Goal: Information Seeking & Learning: Learn about a topic

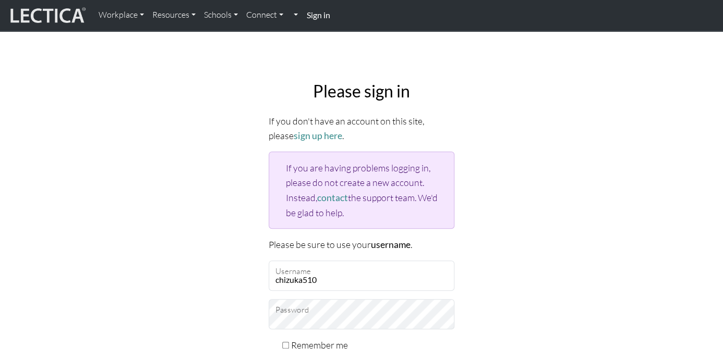
click at [223, 146] on div "Please sign in If you don't have an account on this site, please sign up here .…" at bounding box center [361, 255] width 595 height 364
click at [300, 137] on link "sign up here" at bounding box center [318, 135] width 49 height 11
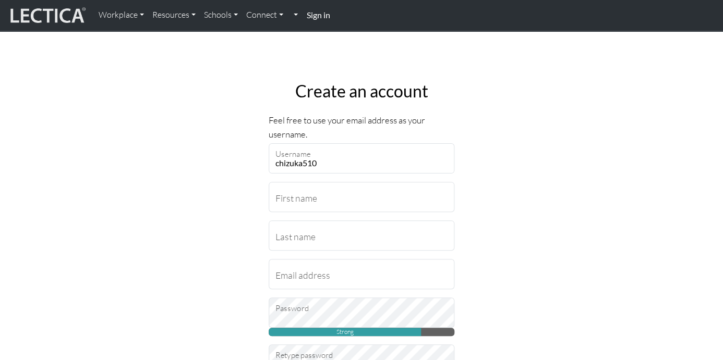
click at [314, 16] on strong "Sign in" at bounding box center [317, 15] width 23 height 10
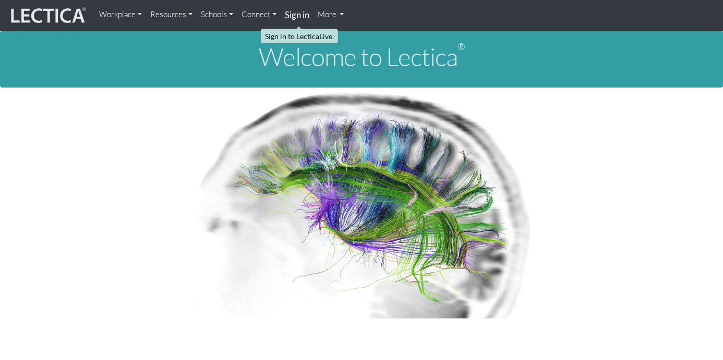
click at [296, 16] on strong "Sign in" at bounding box center [297, 14] width 25 height 11
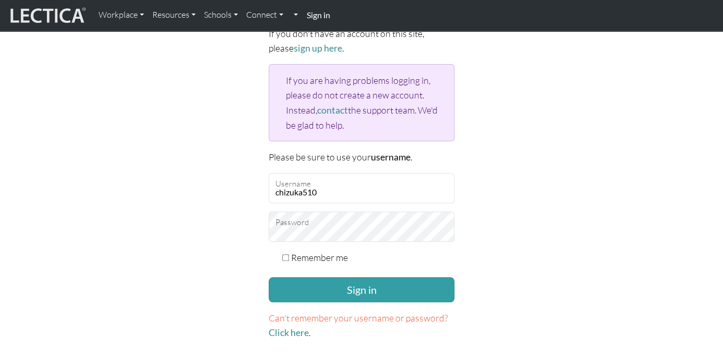
scroll to position [118, 0]
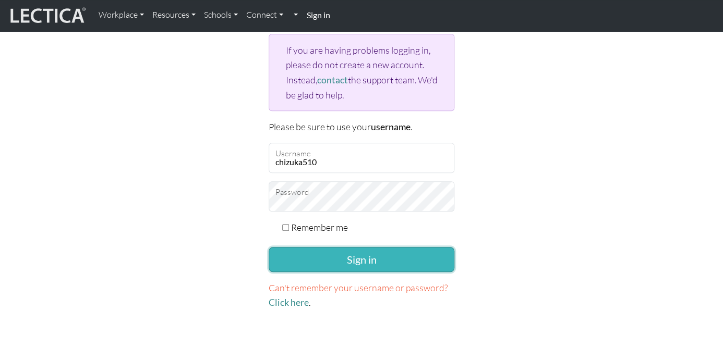
click at [368, 259] on button "Sign in" at bounding box center [362, 259] width 186 height 25
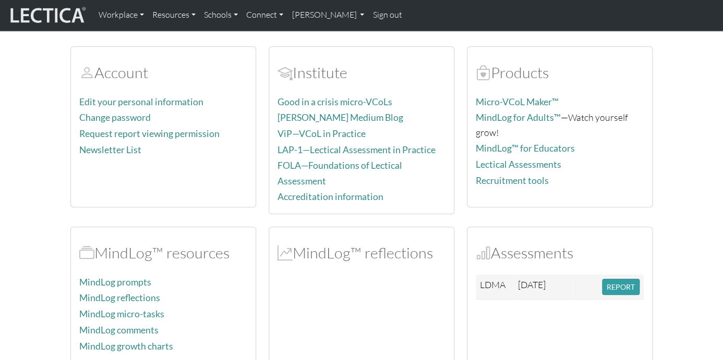
scroll to position [60, 0]
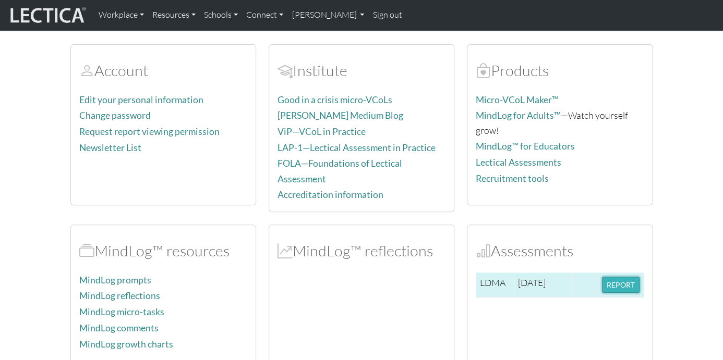
click at [629, 278] on button "REPORT" at bounding box center [621, 285] width 38 height 16
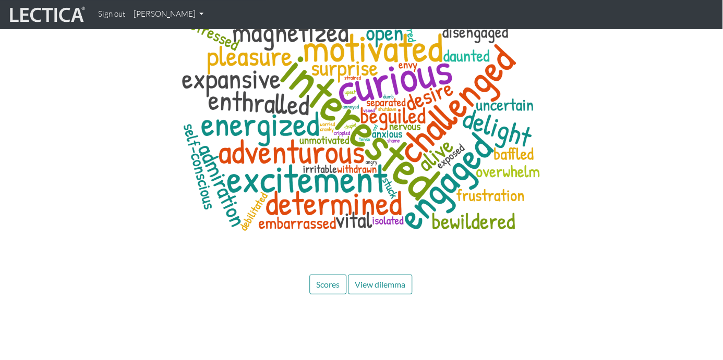
scroll to position [3603, 1]
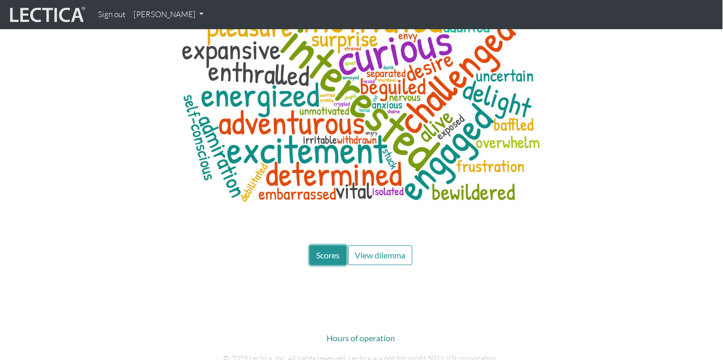
click at [332, 250] on span "Scores" at bounding box center [327, 255] width 23 height 10
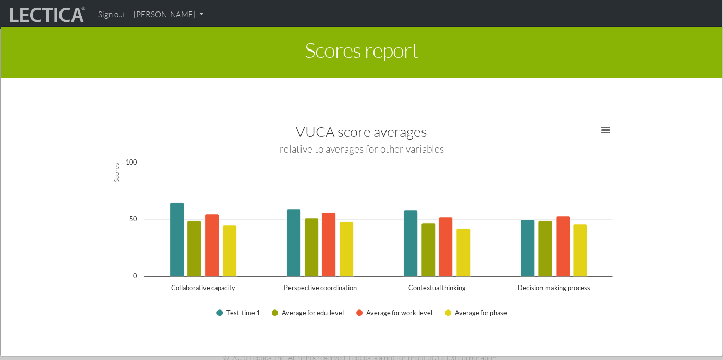
scroll to position [1770, 0]
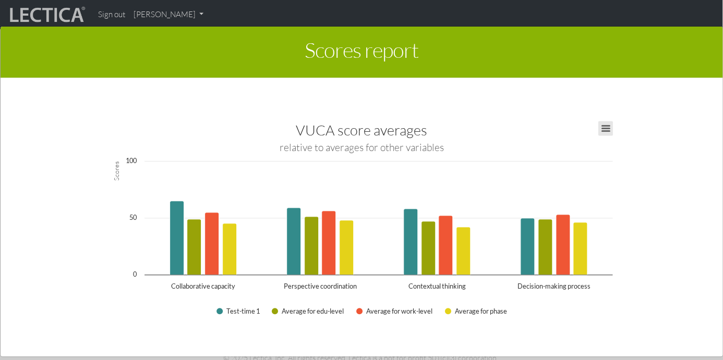
click at [607, 129] on button "View chart menu, VUCA score averages" at bounding box center [605, 129] width 15 height 15
click at [462, 150] on rect "Interactive chart" at bounding box center [361, 222] width 512 height 209
click at [607, 129] on button "View chart menu, VUCA score averages" at bounding box center [605, 129] width 15 height 15
click at [411, 199] on rect "Interactive chart" at bounding box center [361, 222] width 512 height 209
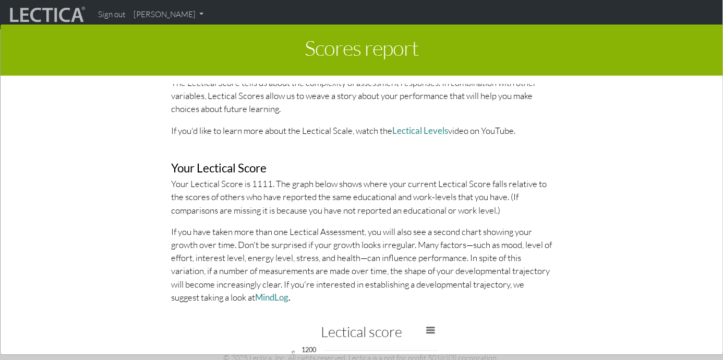
scroll to position [2160, 0]
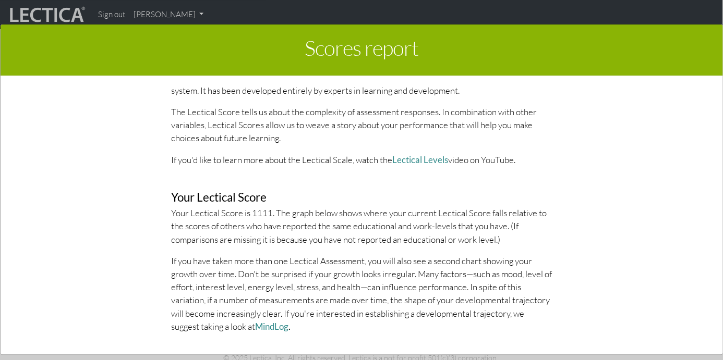
click at [182, 14] on div "Scores report × This section of your report presents a summary of LDMA score re…" at bounding box center [361, 190] width 723 height 360
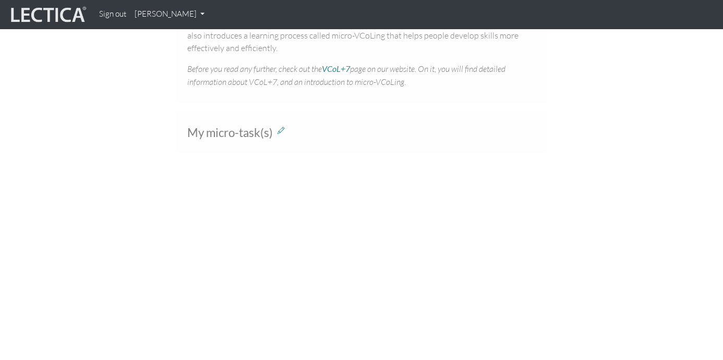
scroll to position [658, 0]
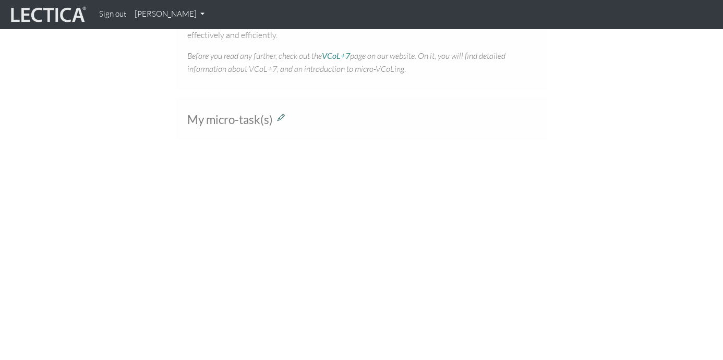
click at [281, 118] on icon at bounding box center [280, 116] width 7 height 9
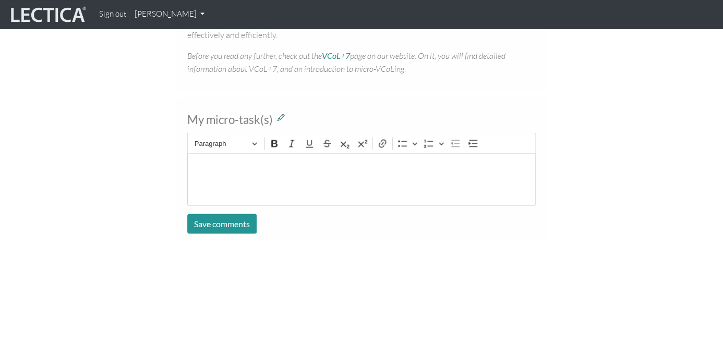
click at [280, 119] on icon at bounding box center [280, 116] width 7 height 9
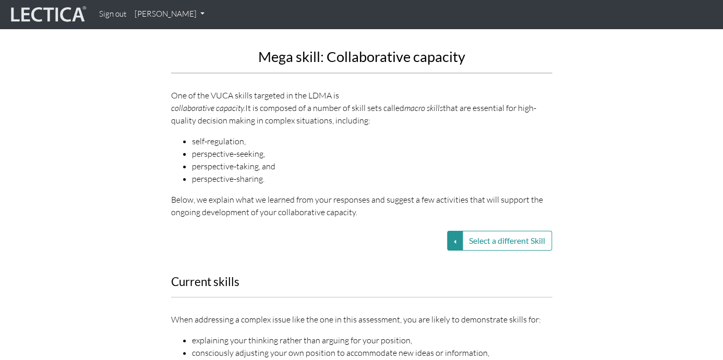
scroll to position [1118, 0]
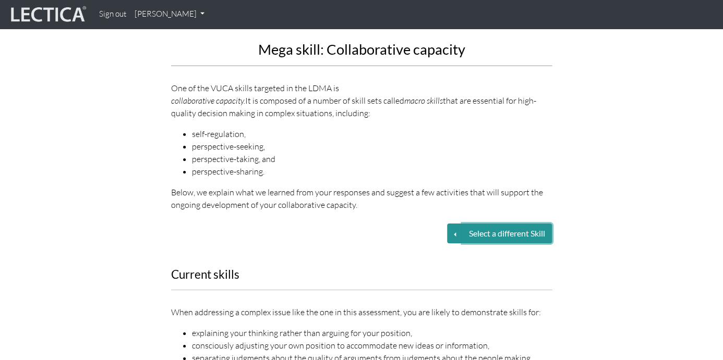
click at [464, 224] on button "Select a different Skill" at bounding box center [507, 234] width 90 height 20
click at [456, 224] on button "Select a different Skill" at bounding box center [455, 234] width 16 height 20
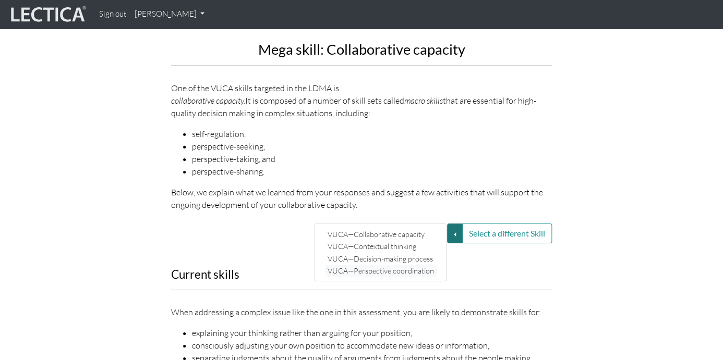
click at [392, 265] on link "VUCA—Perspective coordination" at bounding box center [381, 271] width 112 height 12
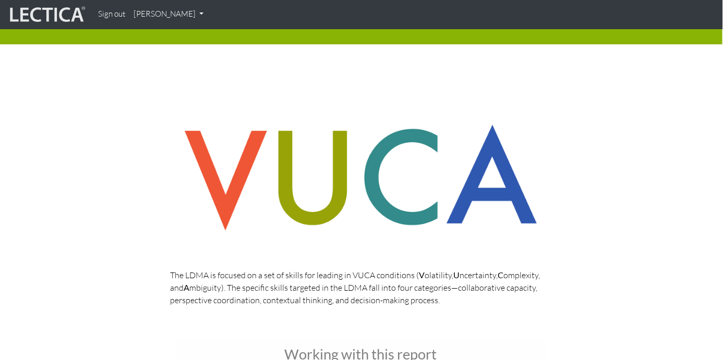
scroll to position [0, 1]
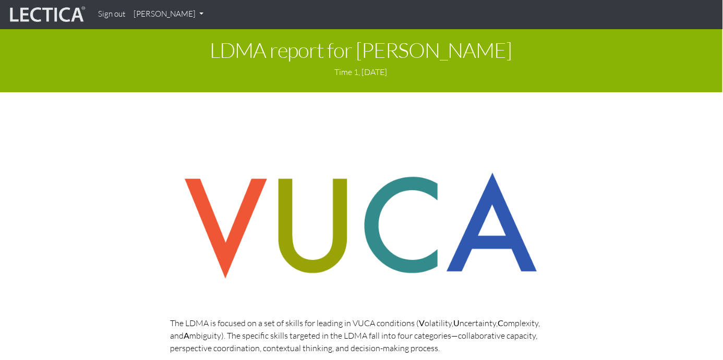
click at [174, 15] on link "[PERSON_NAME]" at bounding box center [168, 14] width 78 height 20
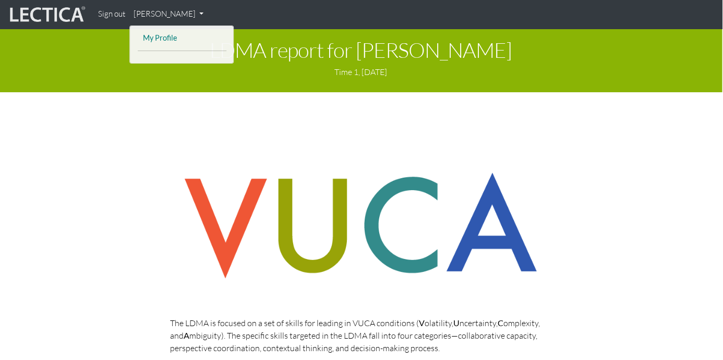
click at [167, 40] on link "My Profile" at bounding box center [181, 38] width 83 height 13
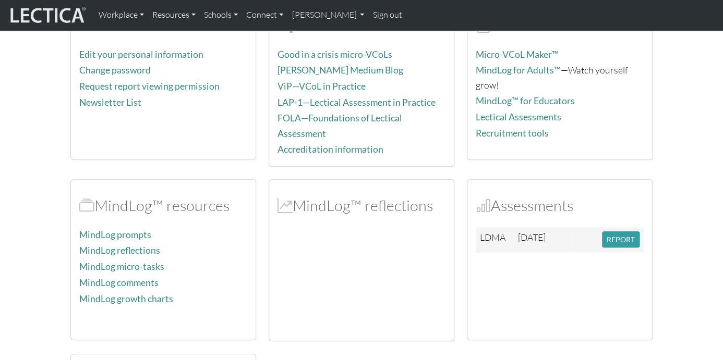
scroll to position [113, 0]
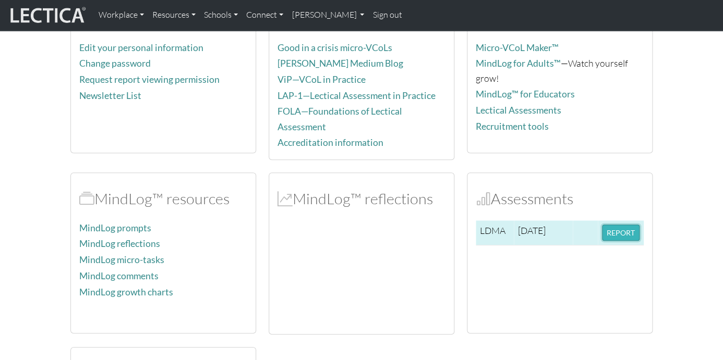
click at [628, 229] on button "REPORT" at bounding box center [621, 233] width 38 height 16
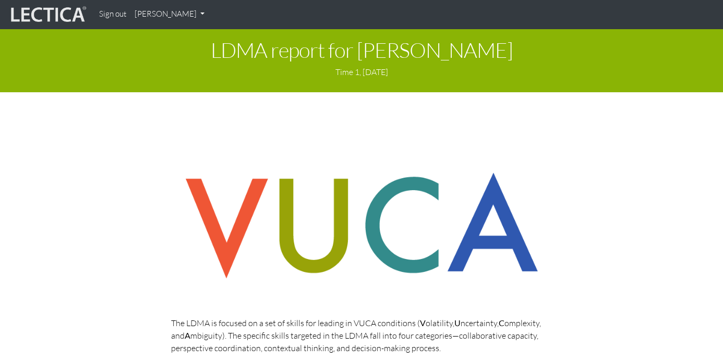
click at [169, 15] on link "[PERSON_NAME]" at bounding box center [169, 14] width 78 height 20
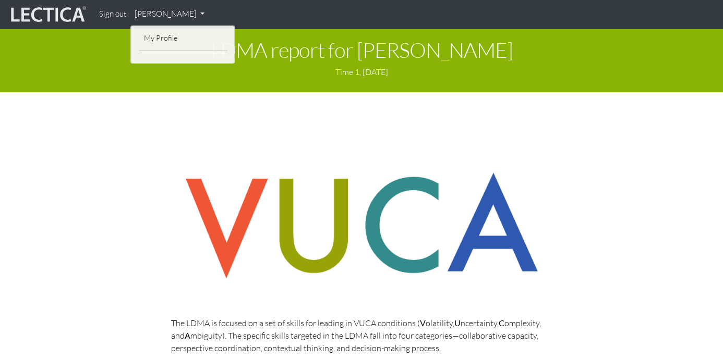
click at [325, 61] on h1 "LDMA report for chizuka gotoh" at bounding box center [361, 50] width 707 height 23
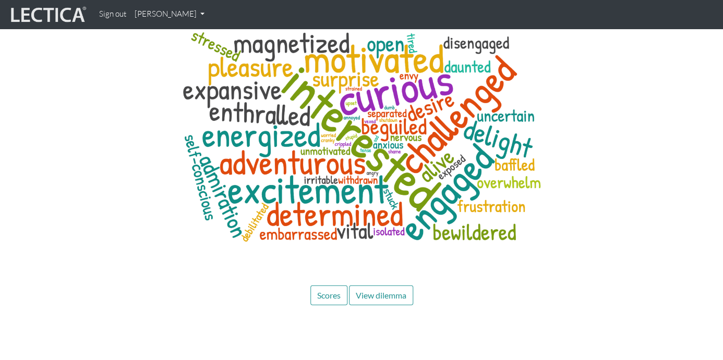
scroll to position [3572, 0]
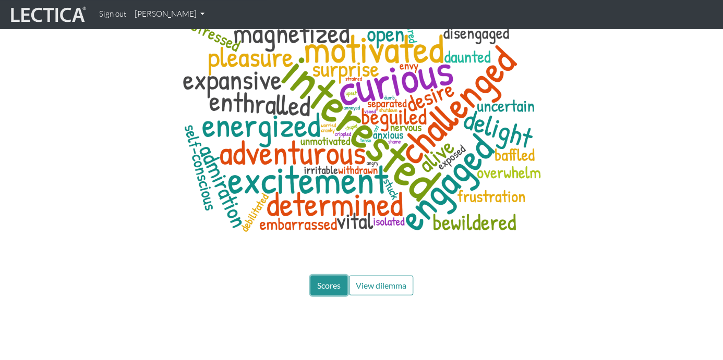
click at [324, 280] on span "Scores" at bounding box center [328, 285] width 23 height 10
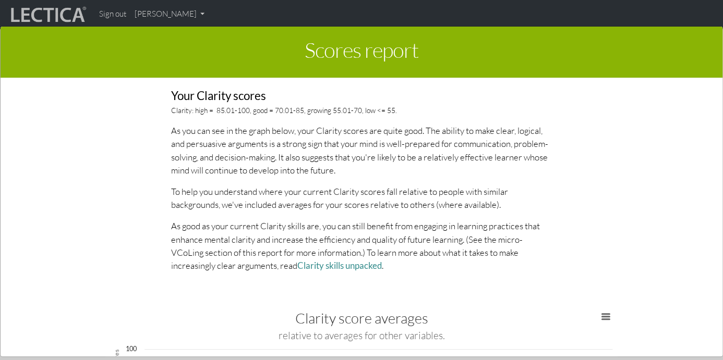
scroll to position [978, 0]
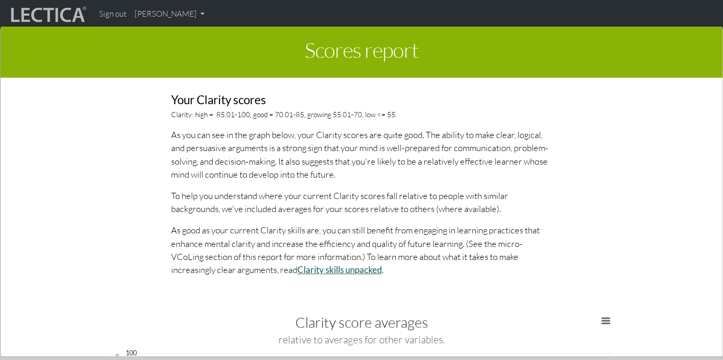
click at [341, 270] on link "Clarity skills unpacked" at bounding box center [339, 269] width 84 height 11
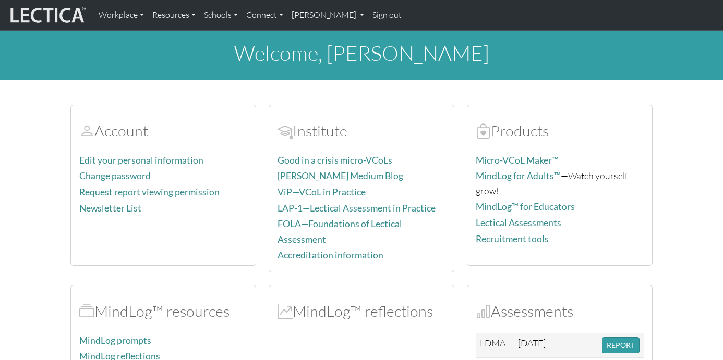
scroll to position [60, 0]
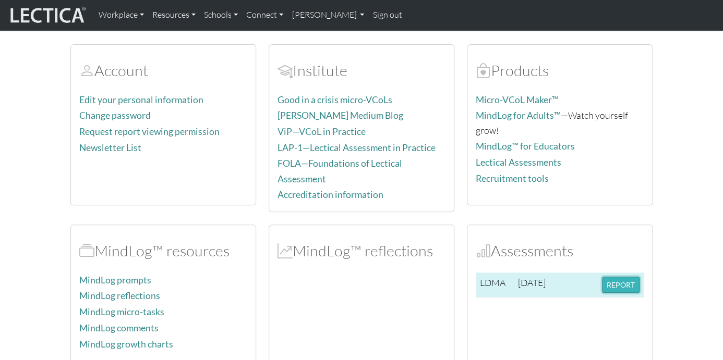
click at [626, 285] on button "REPORT" at bounding box center [621, 285] width 38 height 16
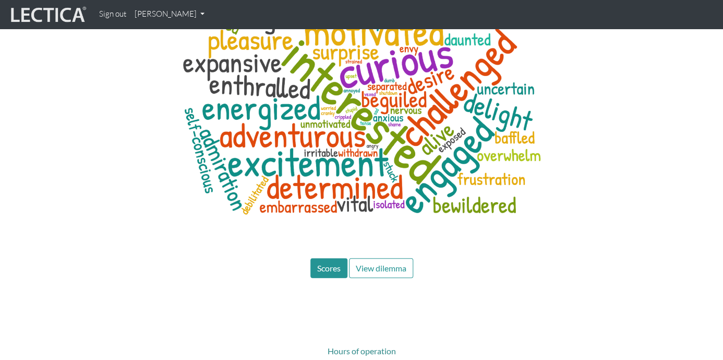
scroll to position [3679, 0]
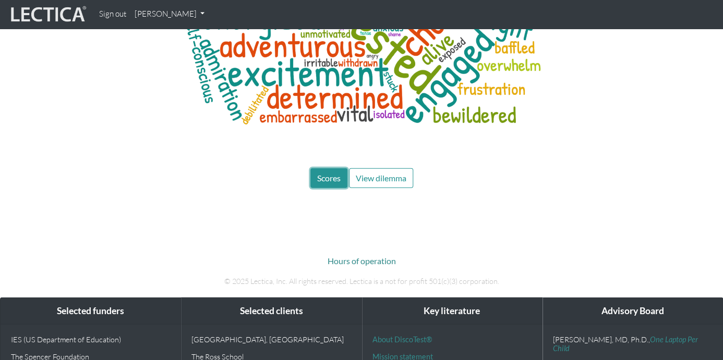
click at [324, 173] on span "Scores" at bounding box center [328, 178] width 23 height 10
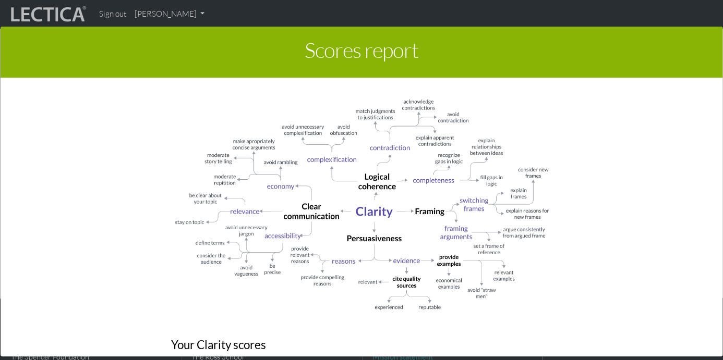
scroll to position [735, 0]
